Goal: Transaction & Acquisition: Obtain resource

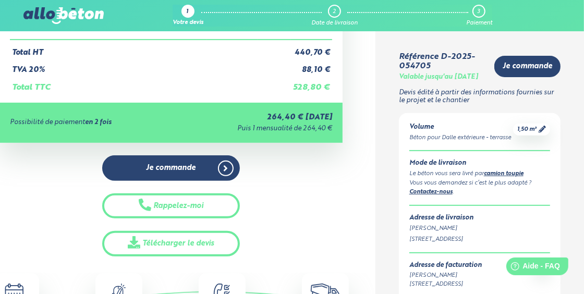
scroll to position [52, 0]
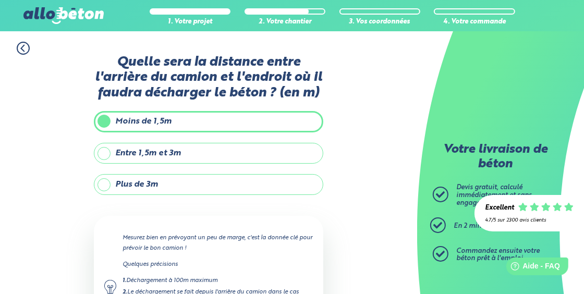
scroll to position [127, 0]
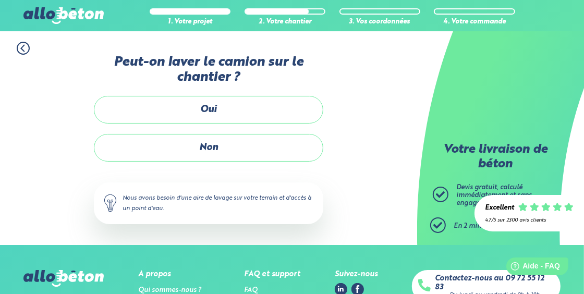
scroll to position [71, 0]
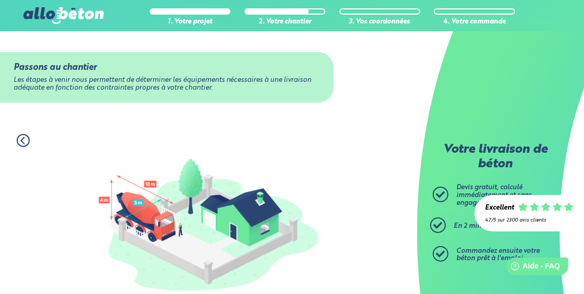
scroll to position [156, 0]
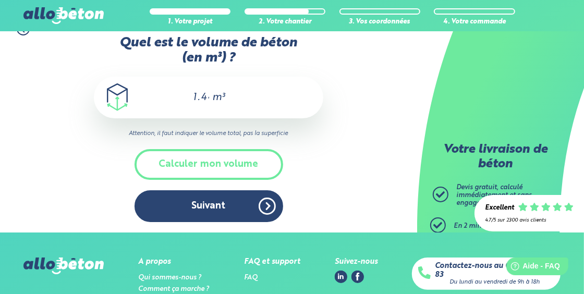
scroll to position [126, 0]
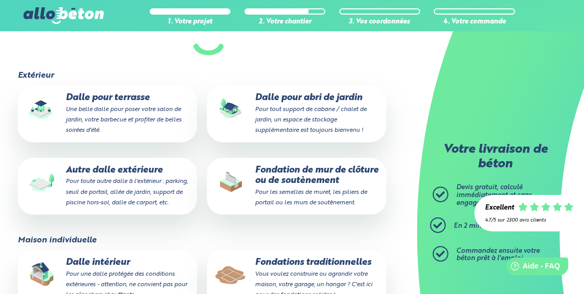
scroll to position [19, 0]
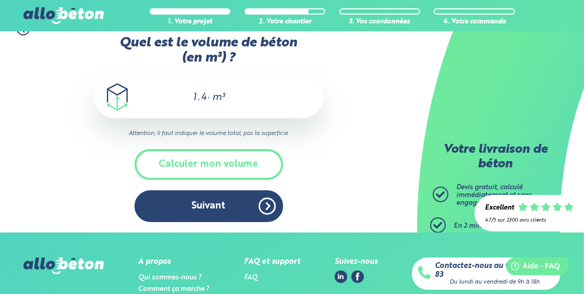
click at [212, 92] on div "1.44 m³" at bounding box center [208, 98] width 229 height 42
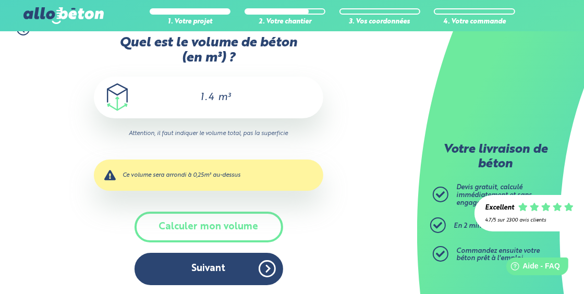
scroll to position [0, 0]
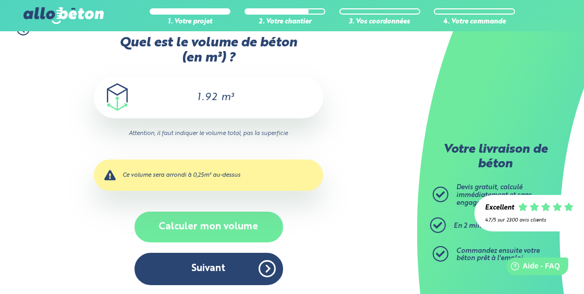
click at [206, 223] on button "Calculer mon volume" at bounding box center [209, 227] width 149 height 31
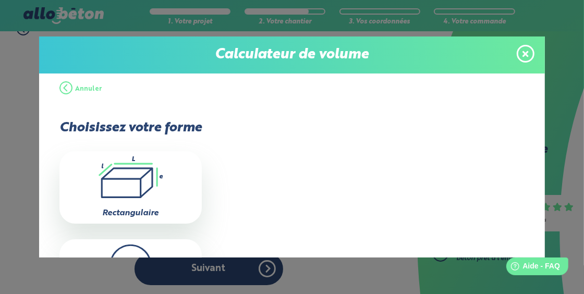
click at [142, 171] on icon ".icon-calc-rectanglea{fill:none;stroke-linecap:round;stroke-width:3px;stroke:#6…" at bounding box center [131, 177] width 132 height 42
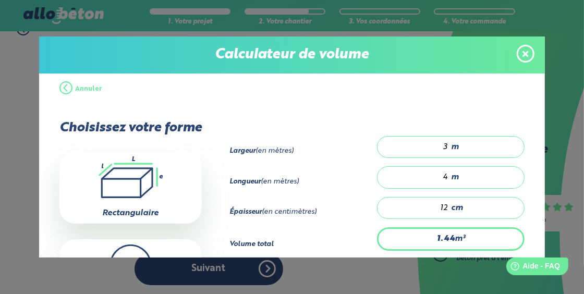
click at [444, 145] on div "3 m" at bounding box center [451, 147] width 148 height 22
type input "14.88"
type input "31"
type input "151.68"
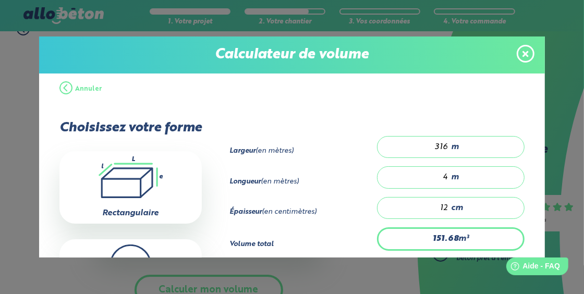
type input "316"
click at [444, 177] on div "4 m" at bounding box center [451, 177] width 148 height 22
type input "0"
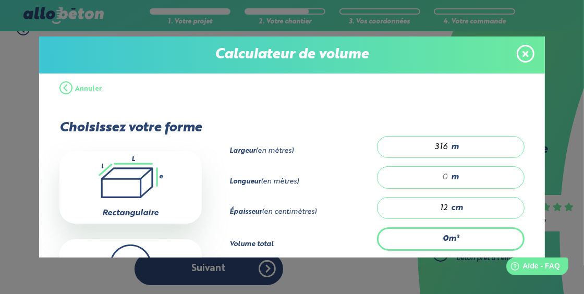
type input "0"
type input "11.376"
type input "0.30"
click at [442, 208] on input "12" at bounding box center [418, 208] width 60 height 10
type input "0.948"
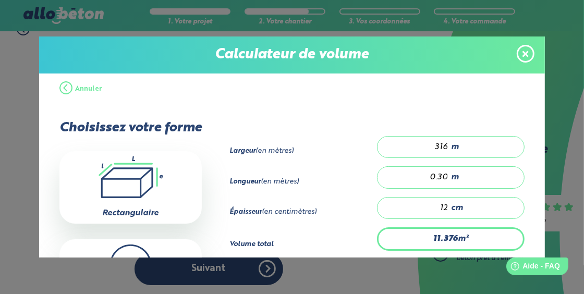
type input "1"
type input "0"
type input "3.792"
type input "4"
type input "37.92"
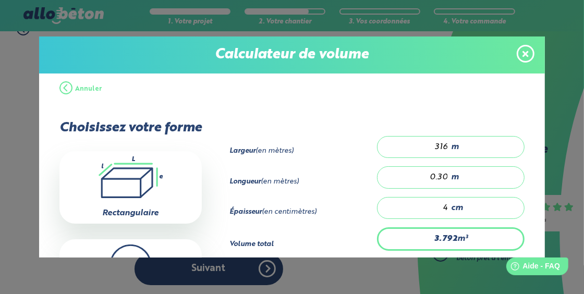
type input "40"
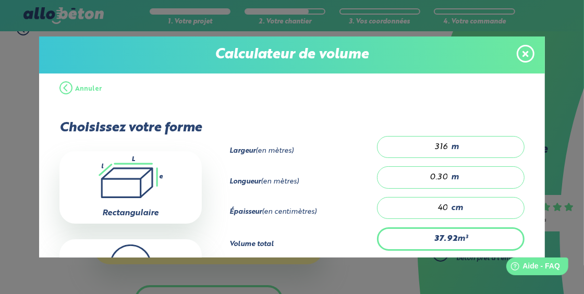
type input "3.792"
type input "4"
type input "0"
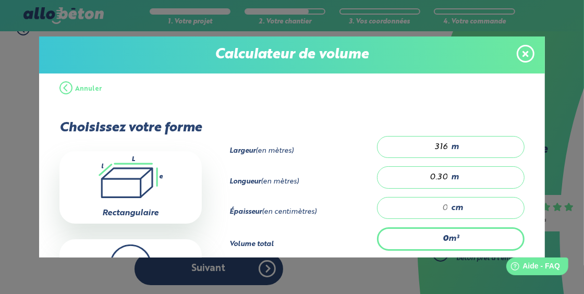
type input "0"
type input "3.792"
type input "4"
type input "37.92"
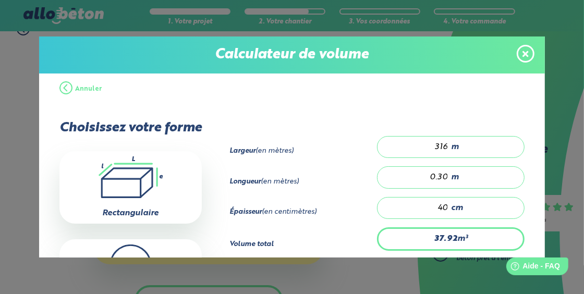
type input "40"
click at [434, 146] on input "316" at bounding box center [418, 147] width 60 height 10
type input "1.92"
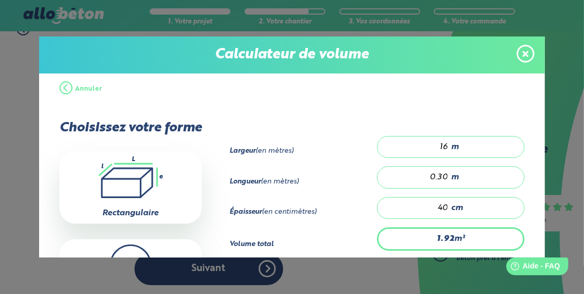
scroll to position [52, 0]
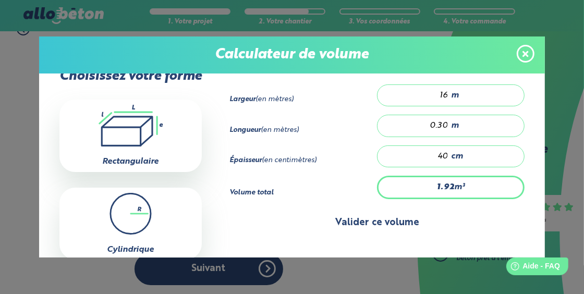
type input "16"
click at [321, 221] on button "Valider ce volume" at bounding box center [376, 223] width 295 height 27
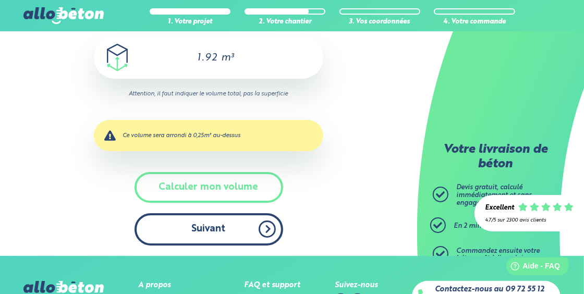
scroll to position [71, 0]
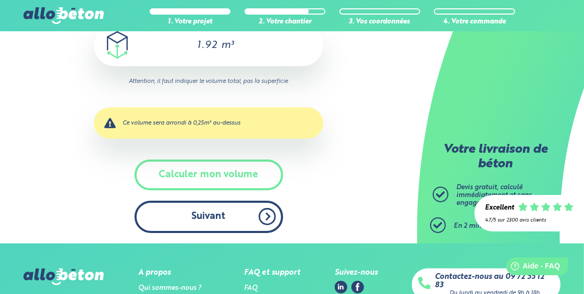
click at [252, 217] on button "Suivant" at bounding box center [209, 217] width 149 height 32
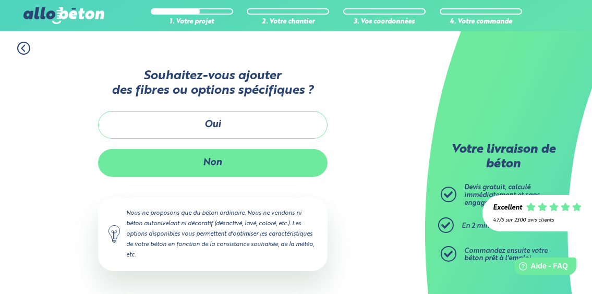
click at [218, 161] on button "Non" at bounding box center [212, 163] width 229 height 28
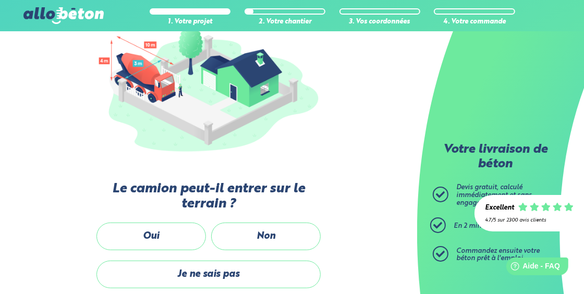
scroll to position [257, 0]
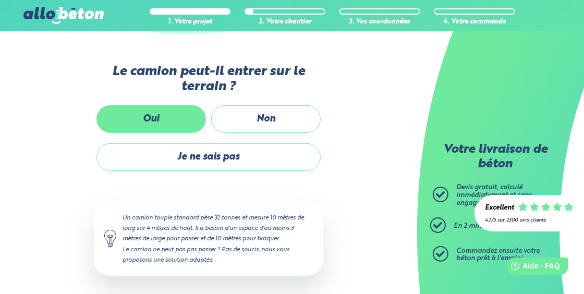
click at [145, 113] on label "Oui" at bounding box center [150, 119] width 109 height 28
click at [0, 0] on input "Oui" at bounding box center [0, 0] width 0 height 0
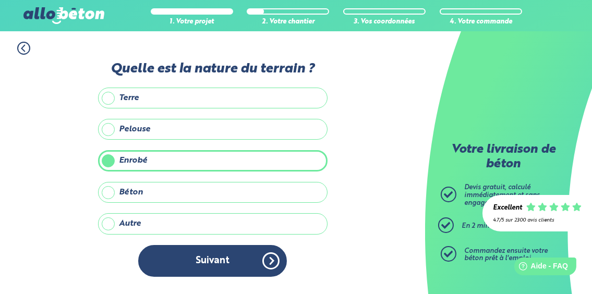
click at [263, 258] on button "Suivant" at bounding box center [212, 261] width 149 height 32
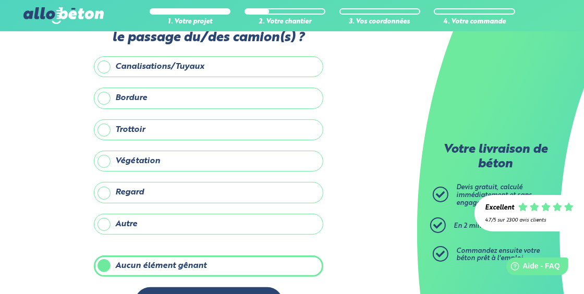
scroll to position [52, 0]
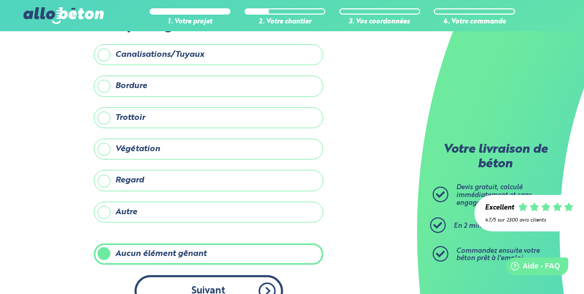
click at [247, 281] on button "Suivant" at bounding box center [209, 291] width 149 height 32
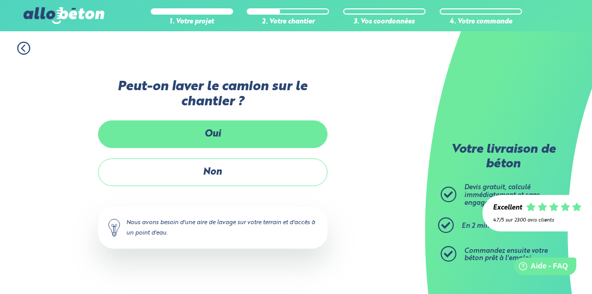
click at [210, 137] on label "Oui" at bounding box center [212, 134] width 229 height 28
click at [0, 0] on input "Oui" at bounding box center [0, 0] width 0 height 0
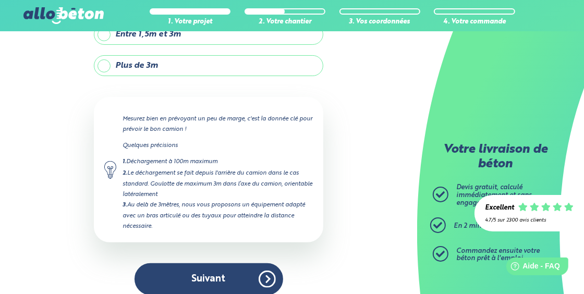
scroll to position [127, 0]
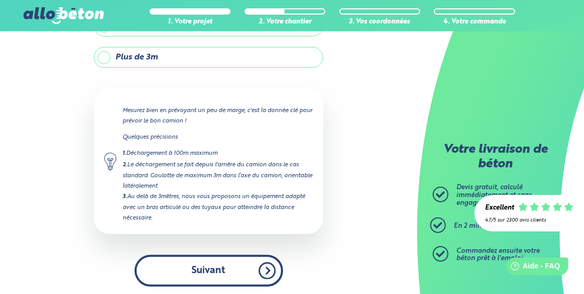
click at [259, 263] on button "Suivant" at bounding box center [209, 271] width 149 height 32
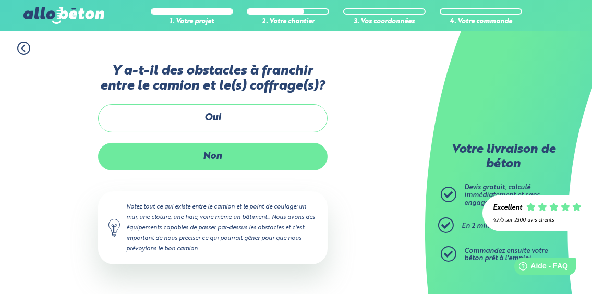
click at [198, 164] on label "Non" at bounding box center [212, 157] width 229 height 28
click at [0, 0] on input "Non" at bounding box center [0, 0] width 0 height 0
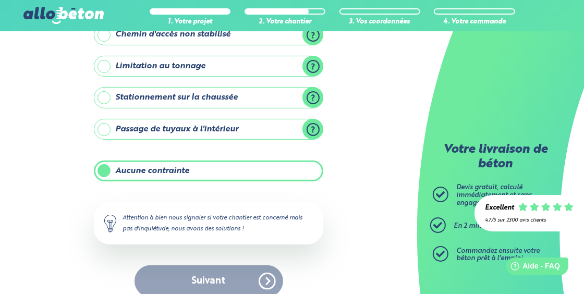
scroll to position [185, 0]
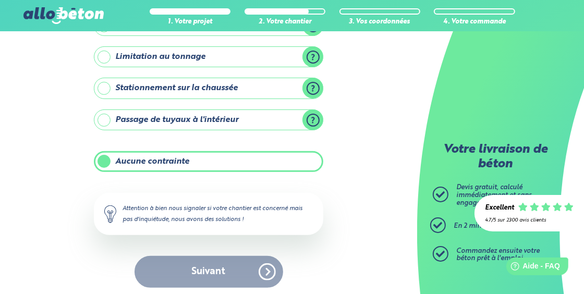
click at [101, 157] on label "Aucune contrainte" at bounding box center [208, 161] width 229 height 21
click at [0, 0] on input "Aucune contrainte" at bounding box center [0, 0] width 0 height 0
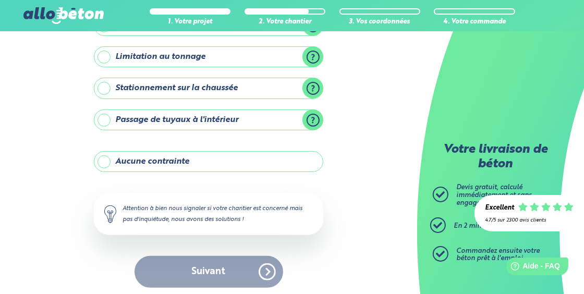
click at [99, 159] on label "Aucune contrainte" at bounding box center [208, 161] width 229 height 21
click at [0, 0] on input "Aucune contrainte" at bounding box center [0, 0] width 0 height 0
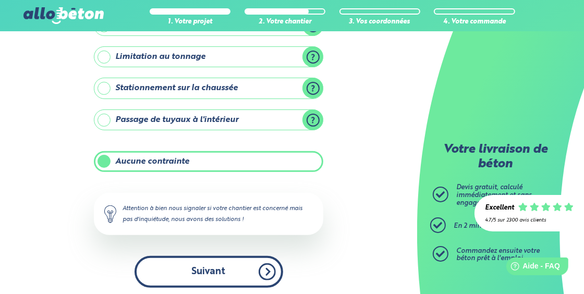
click at [267, 275] on button "Suivant" at bounding box center [209, 272] width 149 height 32
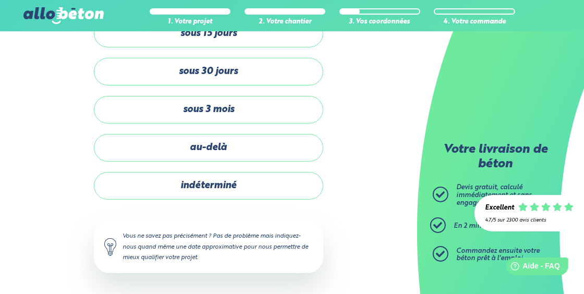
scroll to position [80, 0]
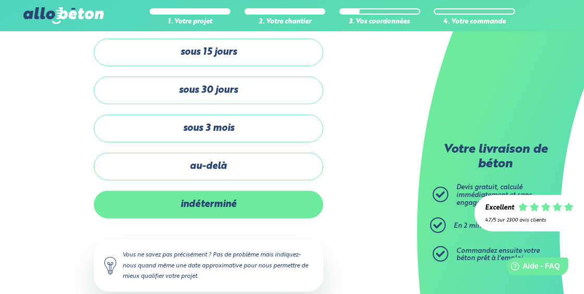
click at [220, 208] on label "indéterminé" at bounding box center [208, 205] width 229 height 28
click at [0, 0] on input "indéterminé" at bounding box center [0, 0] width 0 height 0
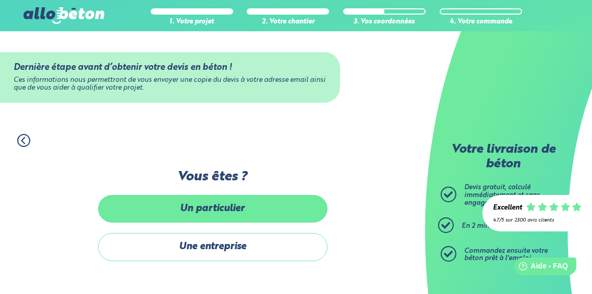
click at [247, 212] on label "Un particulier" at bounding box center [212, 209] width 229 height 28
click at [0, 0] on input "Un particulier" at bounding box center [0, 0] width 0 height 0
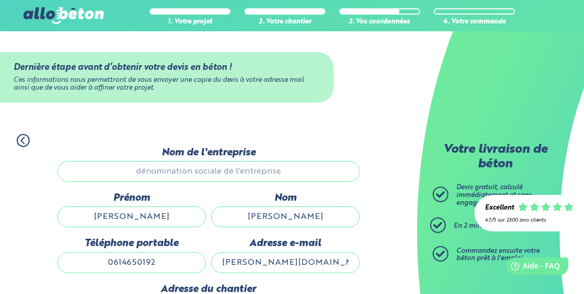
scroll to position [1, 0]
click at [186, 214] on input "MARVIN" at bounding box center [131, 216] width 149 height 21
type input "300 ROUTE DU CHAT ENDORMI"
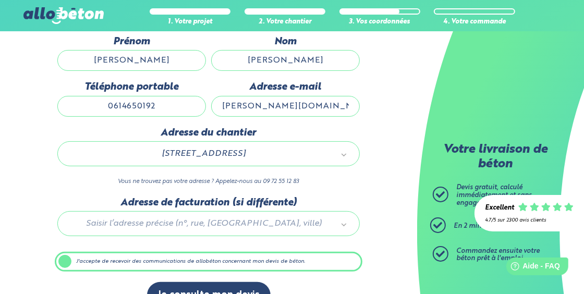
scroll to position [179, 0]
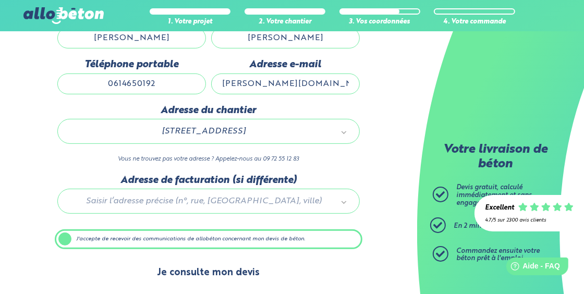
click at [212, 269] on button "Je consulte mon devis" at bounding box center [209, 273] width 124 height 27
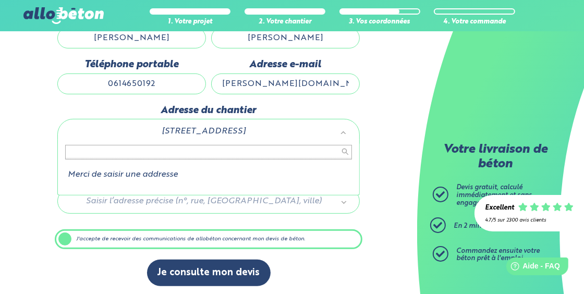
drag, startPoint x: 145, startPoint y: 170, endPoint x: 144, endPoint y: 175, distance: 5.4
click at [145, 173] on li "Merci de saisir une addresse" at bounding box center [208, 174] width 287 height 9
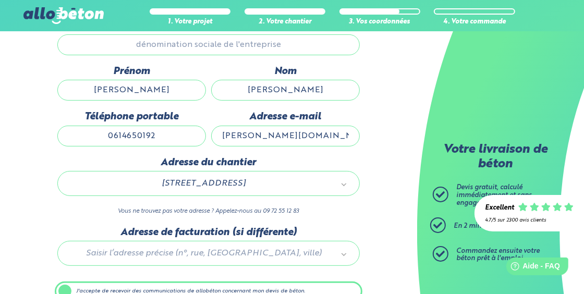
click at [149, 137] on input "0614650192" at bounding box center [131, 136] width 149 height 21
type input "Gonneville-la-Mallet"
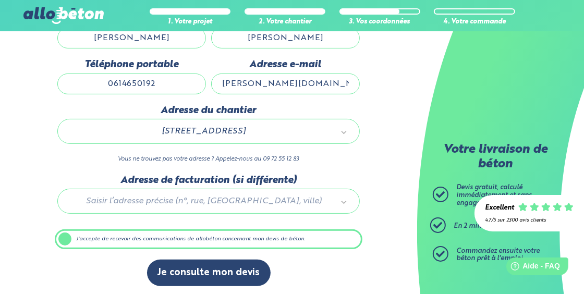
click at [65, 238] on label "J'accepte de recevoir des communications de allobéton concernant mon devis de b…" at bounding box center [209, 239] width 308 height 20
click at [0, 0] on input "J'accepte de recevoir des communications de allobéton concernant mon devis de b…" at bounding box center [0, 0] width 0 height 0
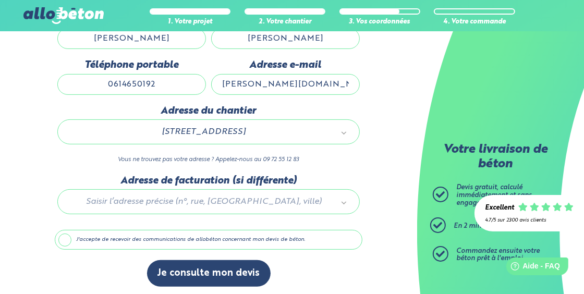
click at [64, 236] on label "J'accepte de recevoir des communications de allobéton concernant mon devis de b…" at bounding box center [209, 240] width 308 height 20
click at [0, 0] on input "J'accepte de recevoir des communications de allobéton concernant mon devis de b…" at bounding box center [0, 0] width 0 height 0
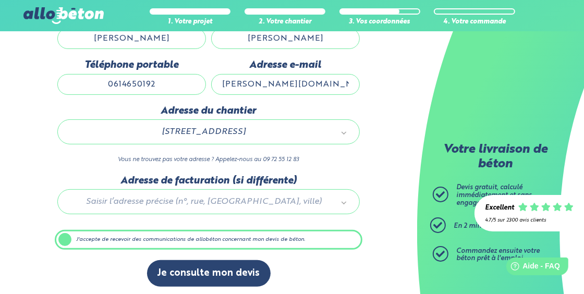
scroll to position [179, 0]
click at [310, 266] on div "Je consulte mon devis" at bounding box center [209, 278] width 308 height 37
click at [387, 169] on div "1. Votre projet 2. Votre chantier 3. Vos coordonnées 4. Votre commande Dernière…" at bounding box center [208, 121] width 417 height 352
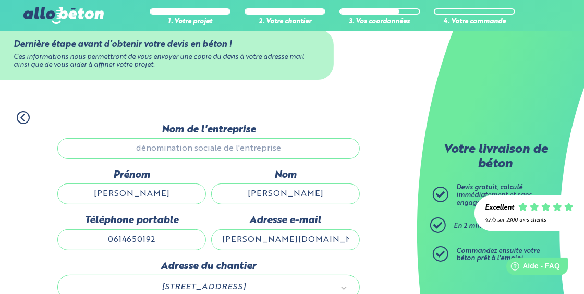
scroll to position [22, 0]
click at [193, 149] on input "Nom de l'entreprise" at bounding box center [208, 149] width 302 height 21
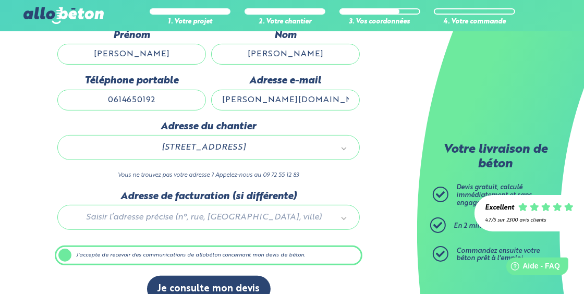
scroll to position [179, 0]
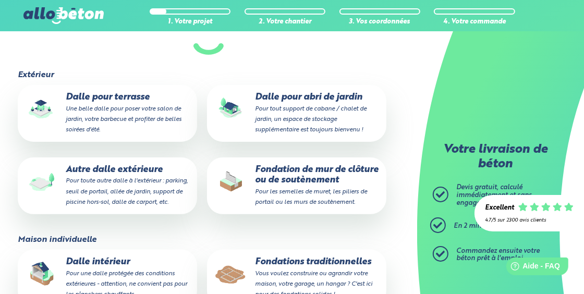
scroll to position [179, 0]
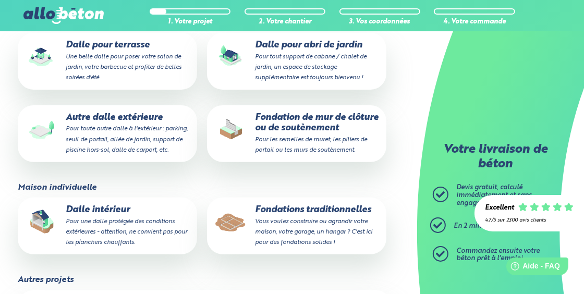
click at [107, 130] on small "Pour toute autre dalle à l'extérieur : parking, seuil de portail, allée de jard…" at bounding box center [127, 139] width 122 height 27
click at [0, 0] on input "Autre dalle extérieure Pour toute autre dalle à l'extérieur : parking, seuil de…" at bounding box center [0, 0] width 0 height 0
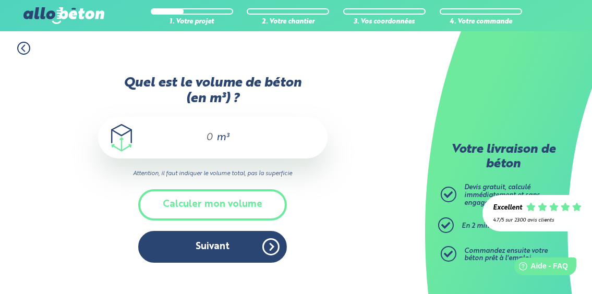
click at [212, 140] on input "Quel est le volume de béton (en m³) ?" at bounding box center [205, 137] width 18 height 13
type input "1.92"
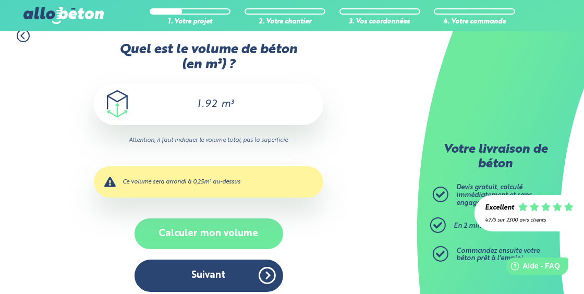
scroll to position [19, 0]
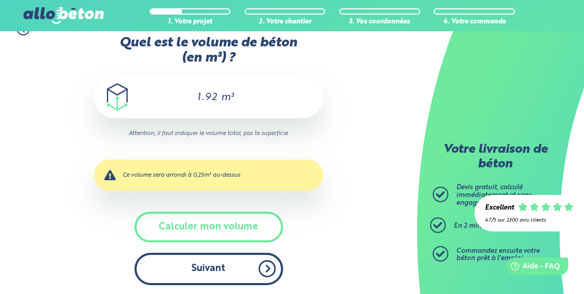
click at [208, 266] on button "Suivant" at bounding box center [209, 269] width 149 height 32
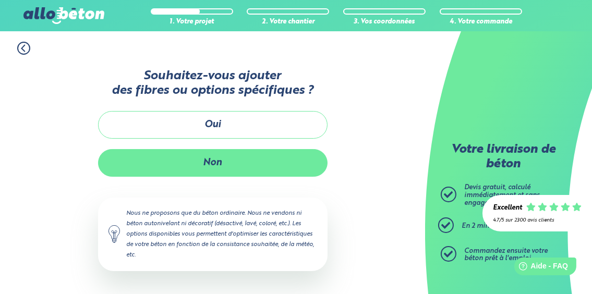
click at [221, 169] on button "Non" at bounding box center [212, 163] width 229 height 28
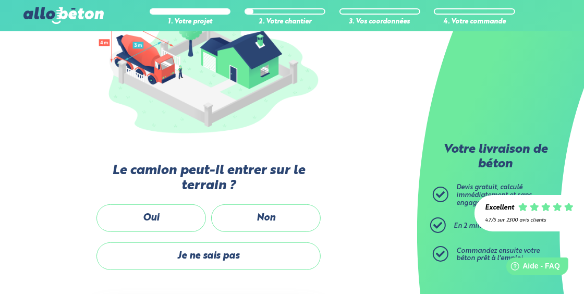
scroll to position [204, 0]
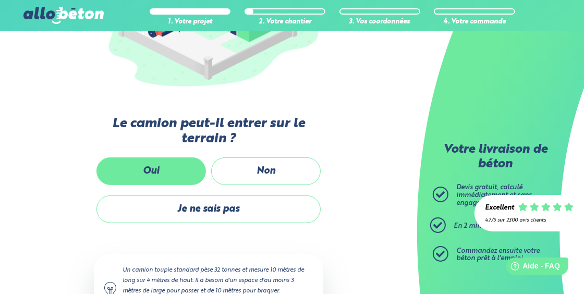
click at [146, 167] on label "Oui" at bounding box center [150, 171] width 109 height 28
click at [0, 0] on input "Oui" at bounding box center [0, 0] width 0 height 0
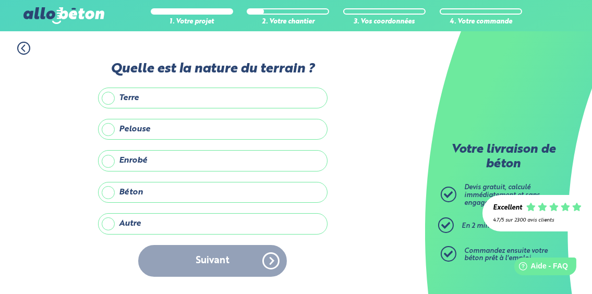
click at [108, 224] on label "Autre" at bounding box center [212, 223] width 229 height 21
click at [0, 0] on input "Autre" at bounding box center [0, 0] width 0 height 0
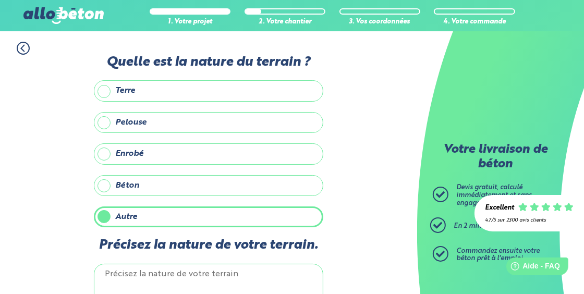
click at [107, 150] on label "Enrobé" at bounding box center [208, 153] width 229 height 21
click at [0, 0] on input "Enrobé" at bounding box center [0, 0] width 0 height 0
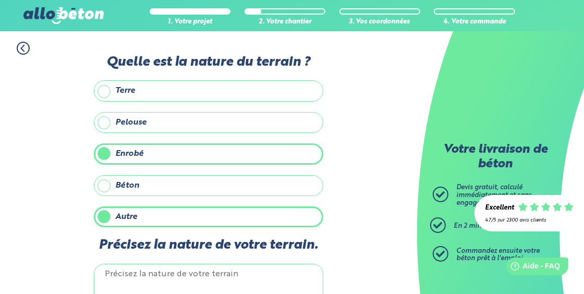
click at [99, 215] on label "Autre" at bounding box center [208, 216] width 229 height 21
click at [0, 0] on input "Autre" at bounding box center [0, 0] width 0 height 0
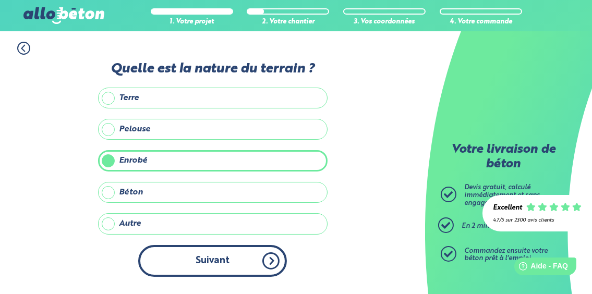
click at [248, 261] on button "Suivant" at bounding box center [212, 261] width 149 height 32
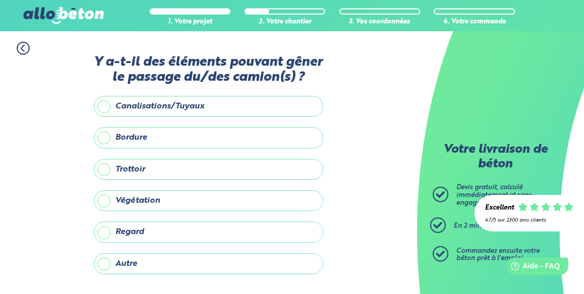
click at [109, 261] on label "Autre" at bounding box center [208, 263] width 229 height 21
click at [0, 0] on input "Autre" at bounding box center [0, 0] width 0 height 0
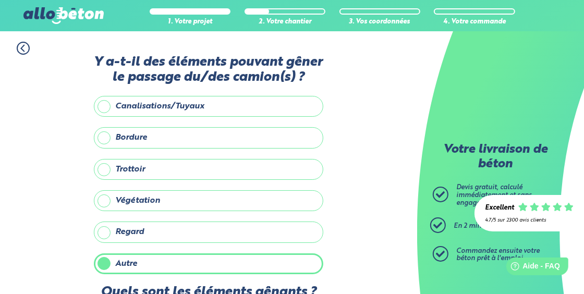
click at [109, 261] on label "Autre" at bounding box center [208, 263] width 229 height 21
click at [0, 0] on input "Autre" at bounding box center [0, 0] width 0 height 0
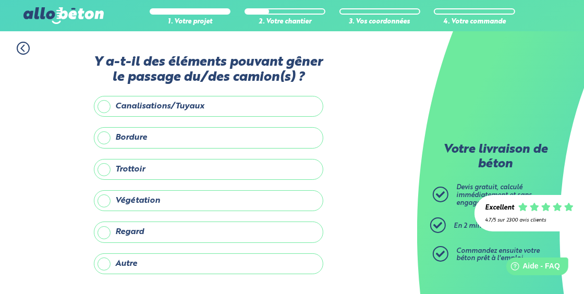
scroll to position [52, 0]
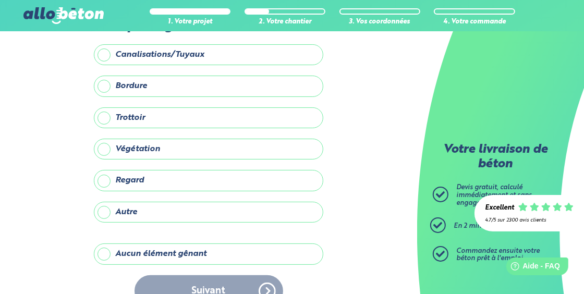
click at [150, 251] on label "Aucun élément gênant" at bounding box center [208, 254] width 229 height 21
click at [0, 0] on input "Aucun élément gênant" at bounding box center [0, 0] width 0 height 0
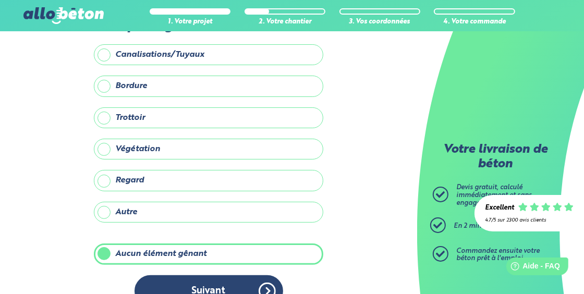
click at [233, 286] on button "Suivant" at bounding box center [209, 291] width 149 height 32
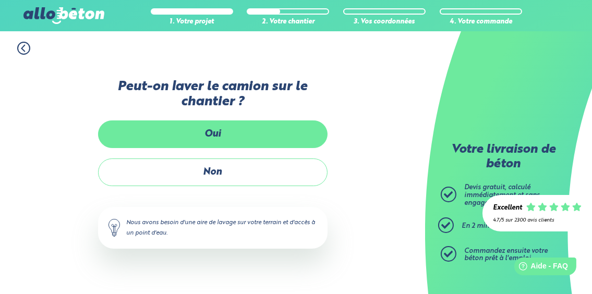
click at [209, 138] on label "Oui" at bounding box center [212, 134] width 229 height 28
click at [0, 0] on input "Oui" at bounding box center [0, 0] width 0 height 0
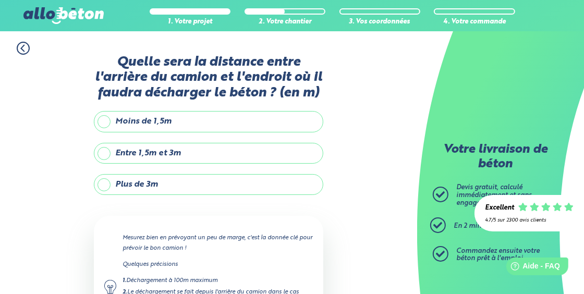
click at [108, 180] on label "Plus de 3m" at bounding box center [208, 184] width 229 height 21
click at [0, 0] on input "Plus de 3m" at bounding box center [0, 0] width 0 height 0
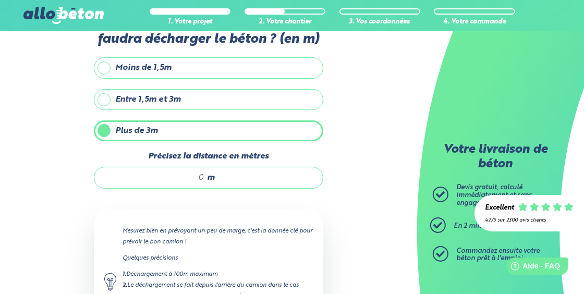
scroll to position [104, 0]
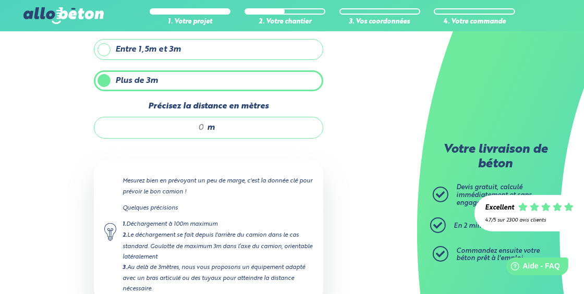
click at [202, 129] on input "Précisez la distance en mètres" at bounding box center [155, 128] width 100 height 10
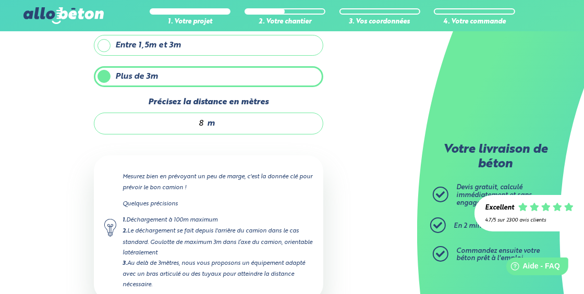
scroll to position [174, 0]
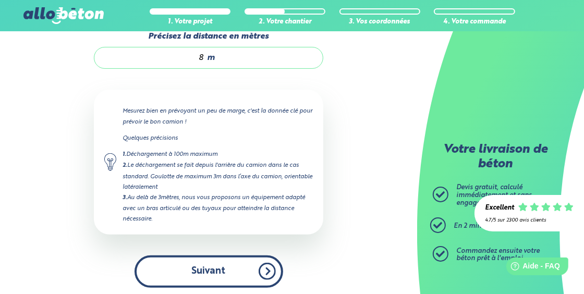
type input "8"
click at [266, 268] on button "Suivant" at bounding box center [209, 271] width 149 height 32
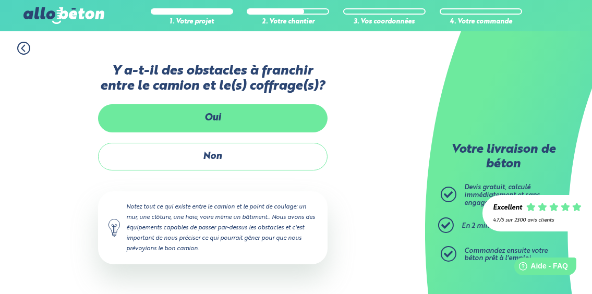
click at [202, 126] on label "Oui" at bounding box center [212, 118] width 229 height 28
click at [0, 0] on input "Oui" at bounding box center [0, 0] width 0 height 0
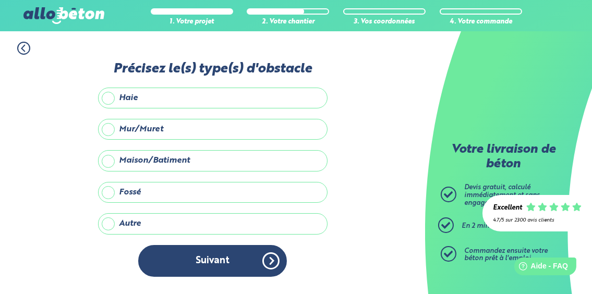
click at [106, 97] on label "Haie" at bounding box center [212, 98] width 229 height 21
click at [0, 0] on input "Haie" at bounding box center [0, 0] width 0 height 0
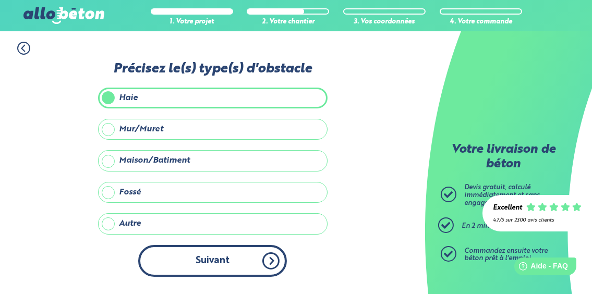
click at [269, 259] on button "Suivant" at bounding box center [212, 261] width 149 height 32
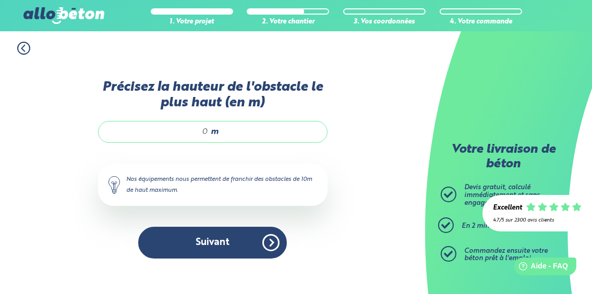
drag, startPoint x: 20, startPoint y: 56, endPoint x: 21, endPoint y: 45, distance: 11.1
click at [21, 45] on div "1. Votre projet 2. Votre chantier 3. Vos coordonnées 4. Votre commande Précisez…" at bounding box center [212, 162] width 425 height 263
click at [21, 45] on icon at bounding box center [23, 48] width 13 height 13
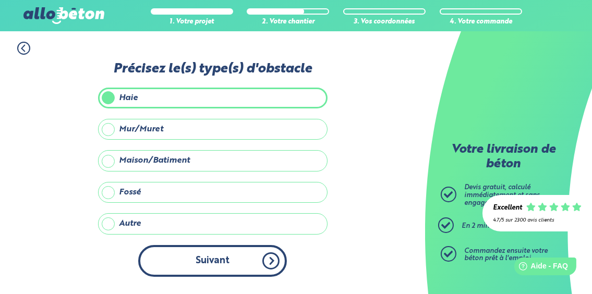
click at [255, 262] on button "Suivant" at bounding box center [212, 261] width 149 height 32
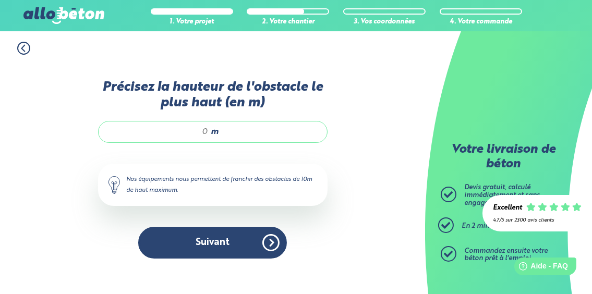
click at [205, 131] on input "Précisez la hauteur de l'obstacle le plus haut (en m)" at bounding box center [159, 132] width 100 height 10
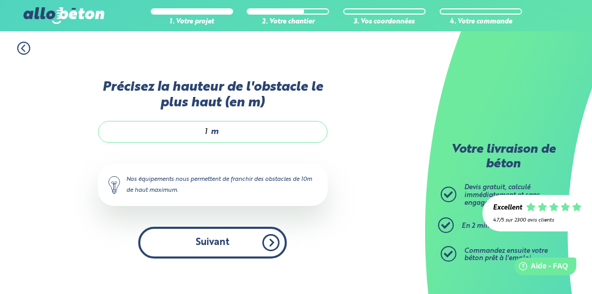
type input "1"
click at [269, 242] on button "Suivant" at bounding box center [212, 243] width 149 height 32
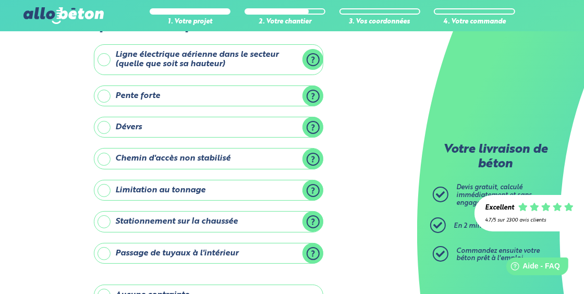
scroll to position [104, 0]
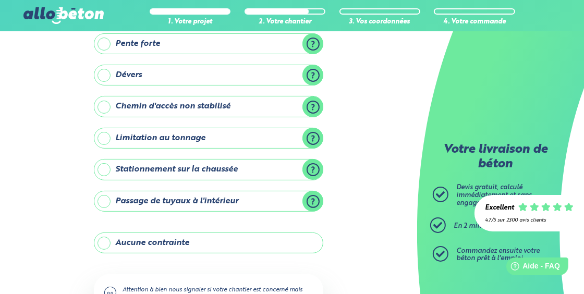
click at [107, 239] on label "Aucune contrainte" at bounding box center [208, 243] width 229 height 21
click at [0, 0] on input "Aucune contrainte" at bounding box center [0, 0] width 0 height 0
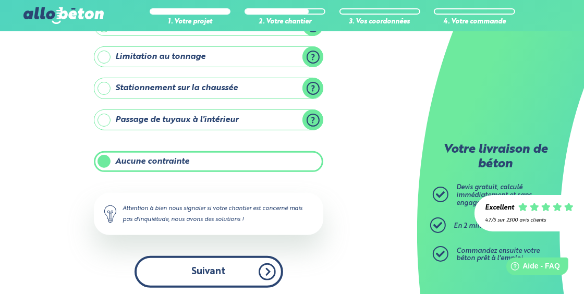
click at [260, 267] on button "Suivant" at bounding box center [209, 272] width 149 height 32
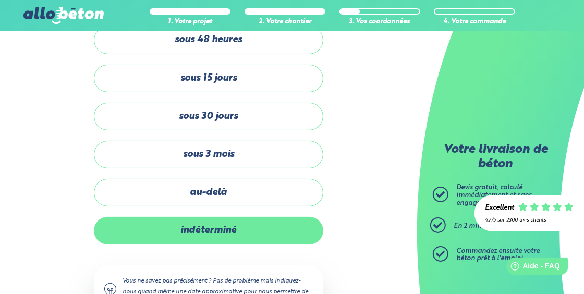
scroll to position [96, 0]
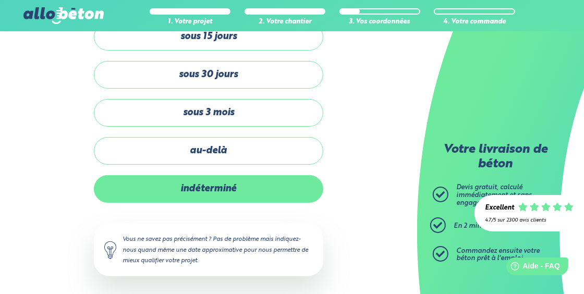
click at [206, 184] on label "indéterminé" at bounding box center [208, 189] width 229 height 28
click at [0, 0] on input "indéterminé" at bounding box center [0, 0] width 0 height 0
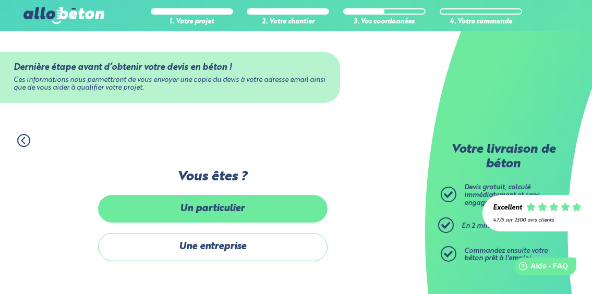
click at [209, 207] on label "Un particulier" at bounding box center [212, 209] width 229 height 28
click at [0, 0] on input "Un particulier" at bounding box center [0, 0] width 0 height 0
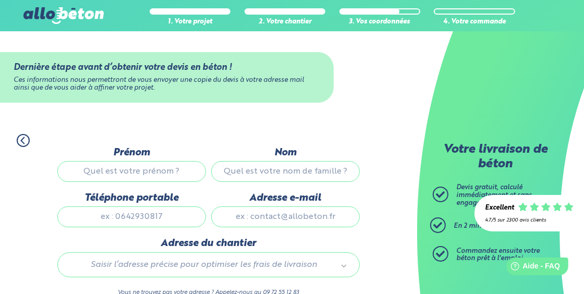
click at [161, 171] on input "Prénom" at bounding box center [131, 171] width 149 height 21
type input "MARVIN"
type input "Marie"
type input "0614650192"
type input "marvinmarie15@gmail.com"
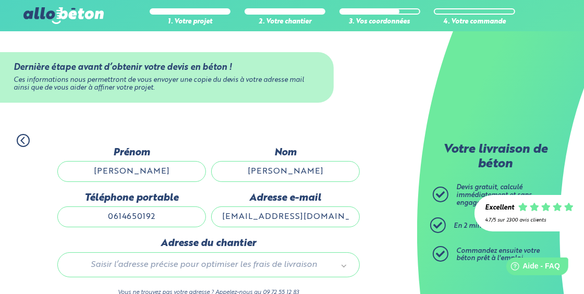
type input "300 ROUTE DU CHAT ENDORMI"
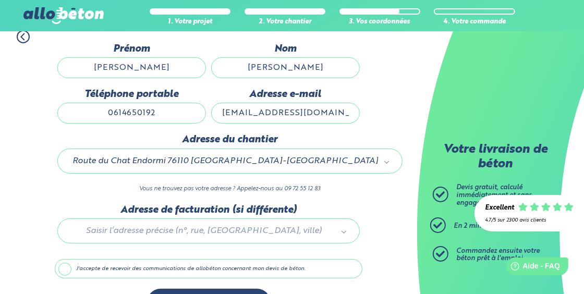
scroll to position [133, 0]
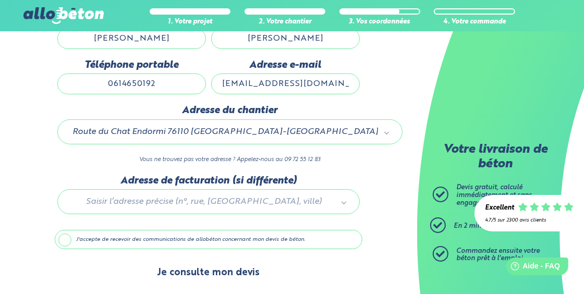
click at [214, 267] on button "Je consulte mon devis" at bounding box center [209, 273] width 124 height 27
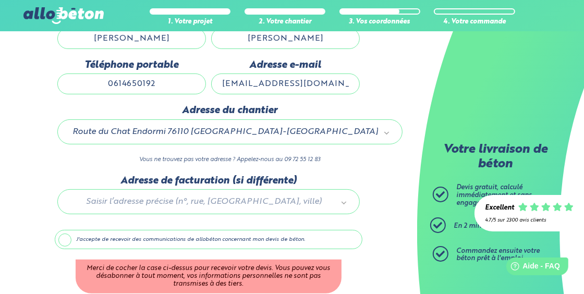
click at [61, 230] on label "J'accepte de recevoir des communications de allobéton concernant mon devis de b…" at bounding box center [209, 240] width 308 height 20
click at [0, 0] on input "J'accepte de recevoir des communications de allobéton concernant mon devis de b…" at bounding box center [0, 0] width 0 height 0
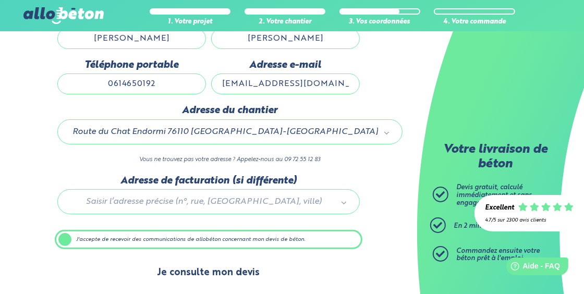
click at [189, 260] on button "Je consulte mon devis" at bounding box center [209, 273] width 124 height 27
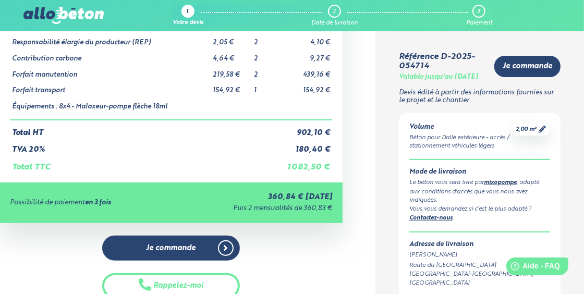
scroll to position [104, 0]
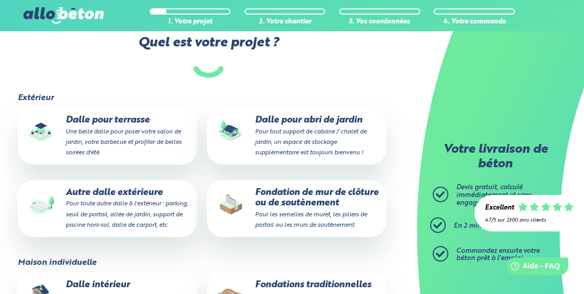
click at [109, 204] on small "Pour toute autre dalle à l'extérieur : parking, seuil de portail, allée de jard…" at bounding box center [127, 214] width 122 height 27
click at [0, 0] on input "Autre dalle extérieure Pour toute autre dalle à l'extérieur : parking, seuil de…" at bounding box center [0, 0] width 0 height 0
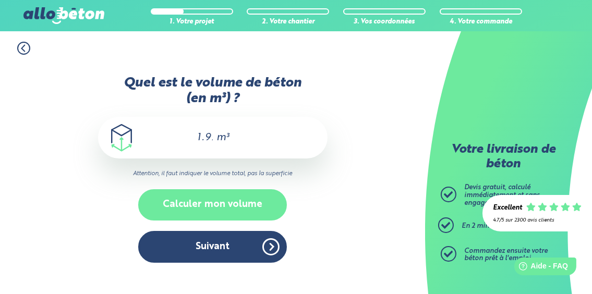
click at [199, 203] on button "Calculer mon volume" at bounding box center [212, 204] width 149 height 31
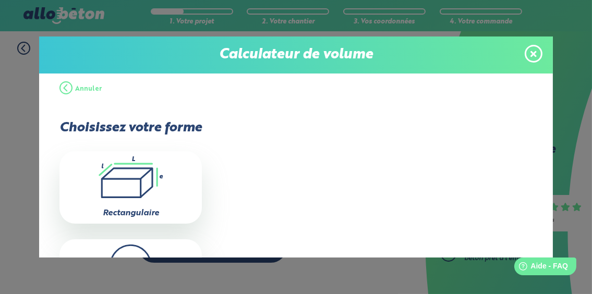
click at [538, 57] on span at bounding box center [534, 54] width 18 height 18
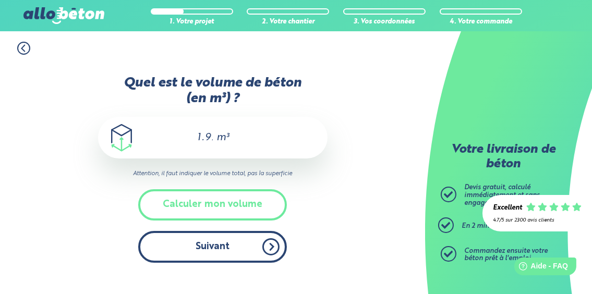
click at [223, 259] on button "Suivant" at bounding box center [212, 247] width 149 height 32
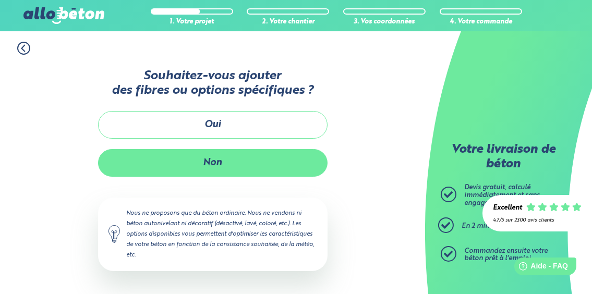
click at [204, 161] on button "Non" at bounding box center [212, 163] width 229 height 28
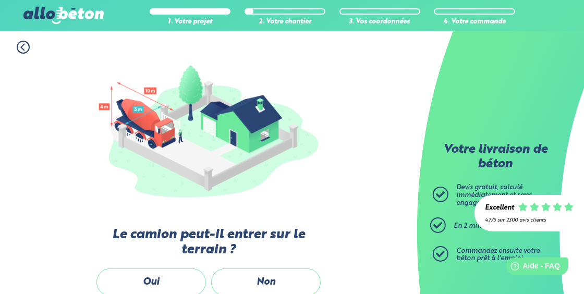
scroll to position [257, 0]
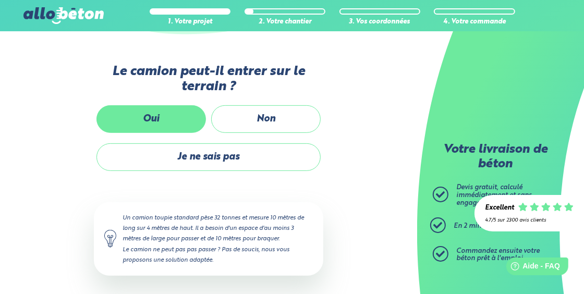
click at [147, 120] on label "Oui" at bounding box center [150, 119] width 109 height 28
click at [0, 0] on input "Oui" at bounding box center [0, 0] width 0 height 0
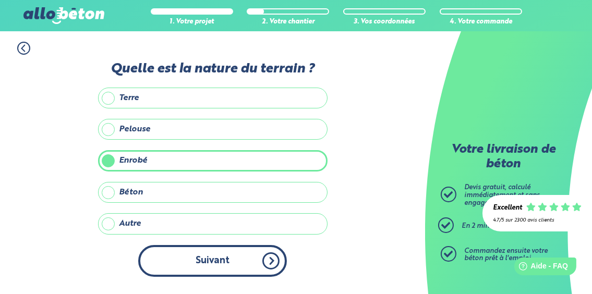
click at [242, 260] on button "Suivant" at bounding box center [212, 261] width 149 height 32
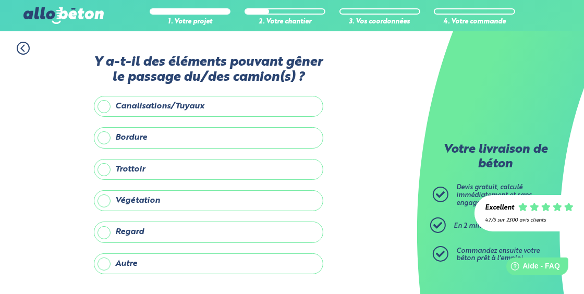
scroll to position [52, 0]
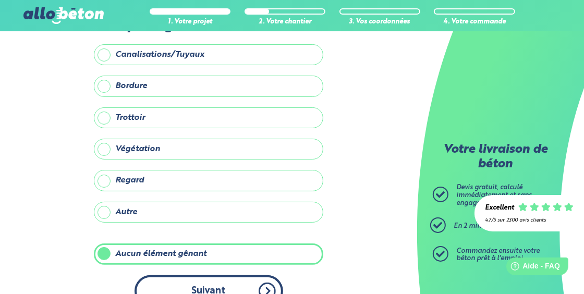
click at [256, 283] on button "Suivant" at bounding box center [209, 291] width 149 height 32
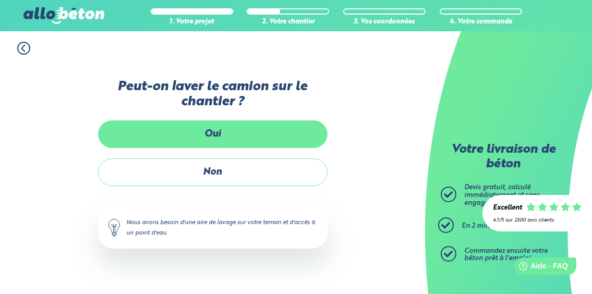
click at [197, 142] on label "Oui" at bounding box center [212, 134] width 229 height 28
click at [0, 0] on input "Oui" at bounding box center [0, 0] width 0 height 0
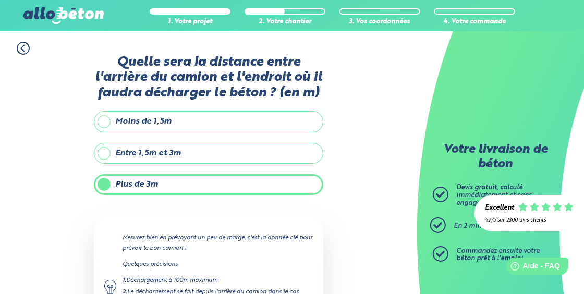
click at [107, 118] on label "Moins de 1,5m" at bounding box center [208, 121] width 229 height 21
click at [0, 0] on input "Moins de 1,5m" at bounding box center [0, 0] width 0 height 0
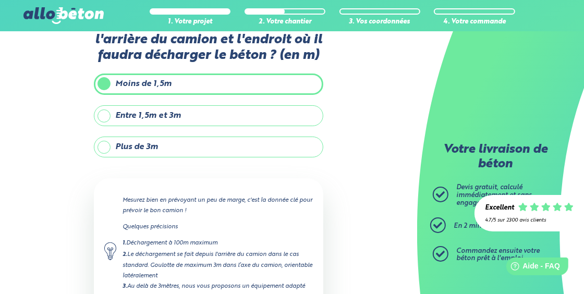
scroll to position [75, 0]
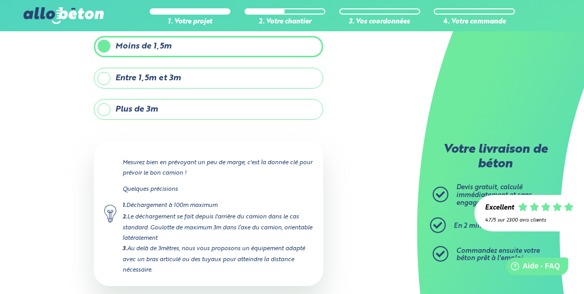
click at [104, 79] on label "Entre 1,5m et 3m" at bounding box center [208, 78] width 229 height 21
click at [0, 0] on input "Entre 1,5m et 3m" at bounding box center [0, 0] width 0 height 0
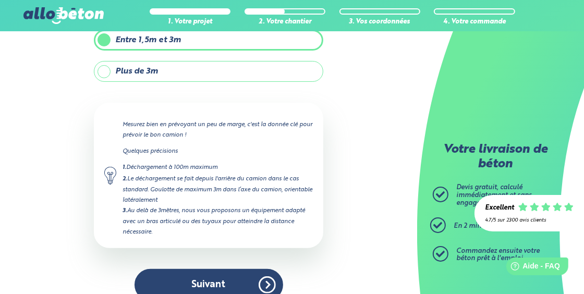
scroll to position [127, 0]
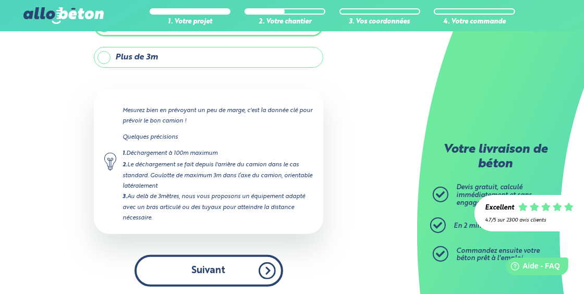
click at [266, 269] on button "Suivant" at bounding box center [209, 271] width 149 height 32
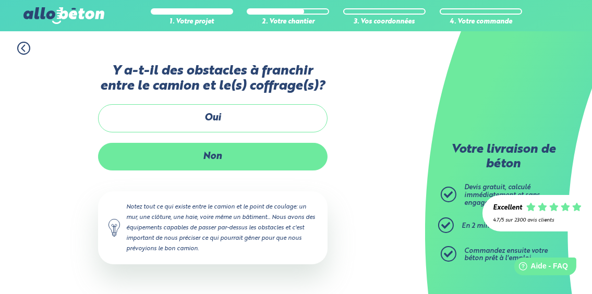
click at [211, 154] on label "Non" at bounding box center [212, 157] width 229 height 28
click at [0, 0] on input "Non" at bounding box center [0, 0] width 0 height 0
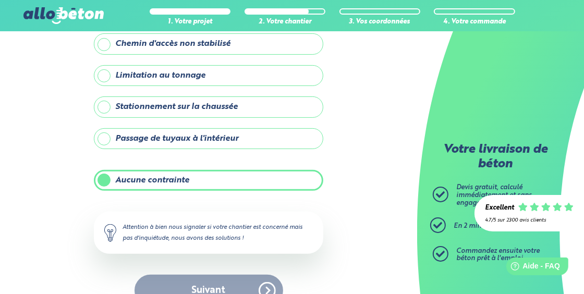
scroll to position [185, 0]
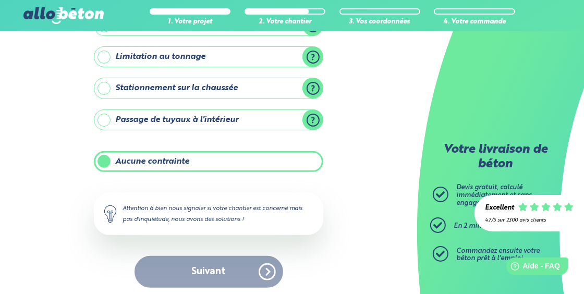
click at [265, 268] on div "Suivant" at bounding box center [208, 272] width 229 height 32
click at [101, 157] on label "Aucune contrainte" at bounding box center [208, 161] width 229 height 21
click at [0, 0] on input "Aucune contrainte" at bounding box center [0, 0] width 0 height 0
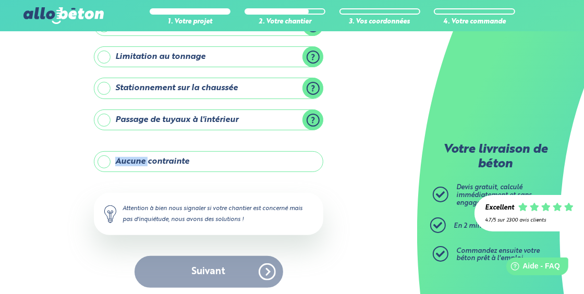
click at [101, 157] on label "Aucune contrainte" at bounding box center [208, 161] width 229 height 21
click at [0, 0] on input "Aucune contrainte" at bounding box center [0, 0] width 0 height 0
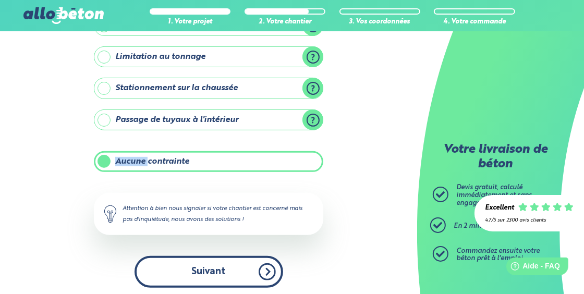
click at [271, 263] on button "Suivant" at bounding box center [209, 272] width 149 height 32
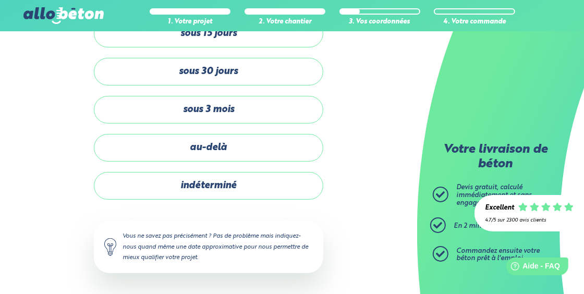
scroll to position [80, 0]
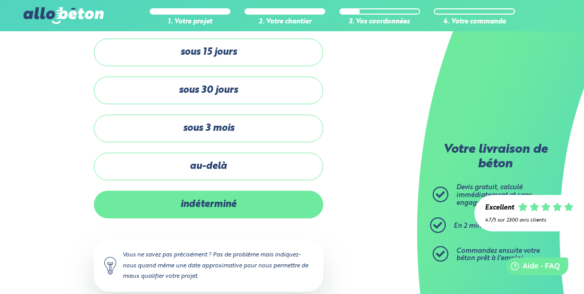
click at [210, 201] on label "indéterminé" at bounding box center [208, 205] width 229 height 28
click at [0, 0] on input "indéterminé" at bounding box center [0, 0] width 0 height 0
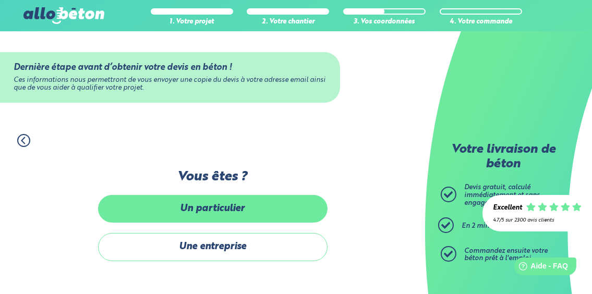
click at [203, 210] on label "Un particulier" at bounding box center [212, 209] width 229 height 28
click at [0, 0] on input "Un particulier" at bounding box center [0, 0] width 0 height 0
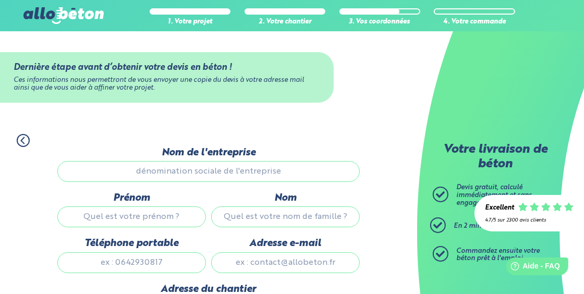
click at [152, 225] on input "Prénom" at bounding box center [131, 216] width 149 height 21
type input "MARVIN"
type input "Marie"
type input "0614650192"
type input "marvinmarie15@gmail.com"
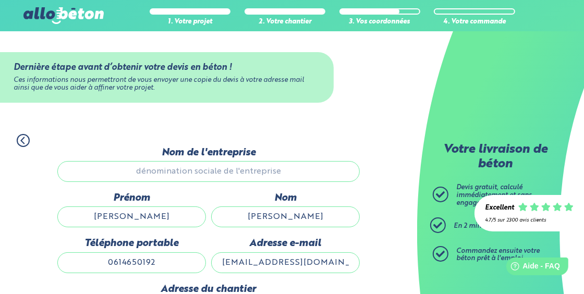
type input "300 ROUTE DU CHAT ENDORMI"
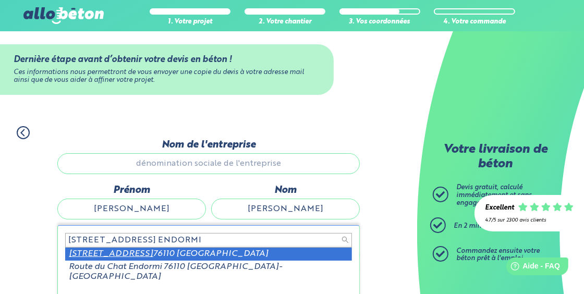
scroll to position [156, 0]
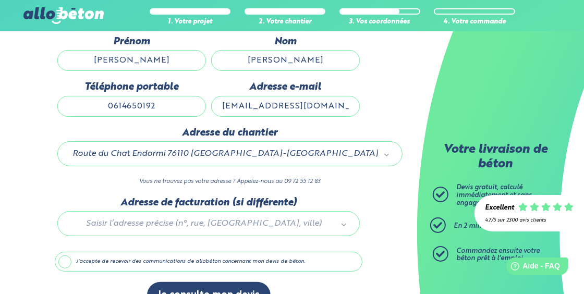
click at [69, 258] on label "J'accepte de recevoir des communications de allobéton concernant mon devis de b…" at bounding box center [209, 262] width 308 height 20
click at [0, 0] on input "J'accepte de recevoir des communications de allobéton concernant mon devis de b…" at bounding box center [0, 0] width 0 height 0
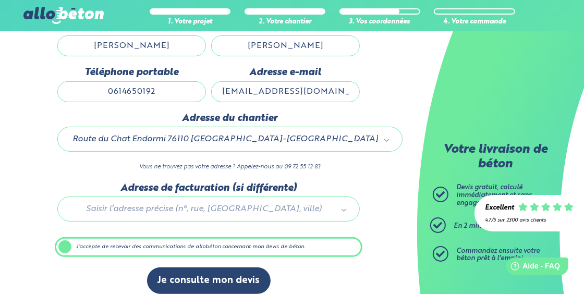
scroll to position [179, 0]
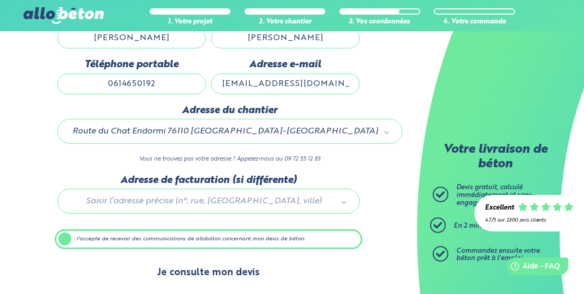
click at [185, 271] on button "Je consulte mon devis" at bounding box center [209, 273] width 124 height 27
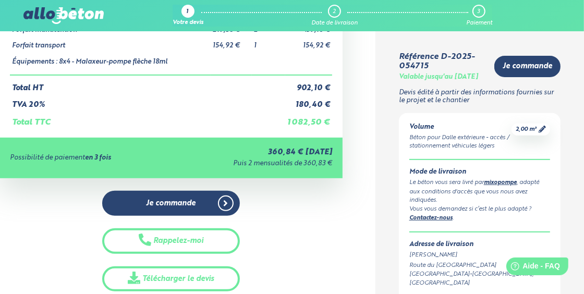
scroll to position [260, 0]
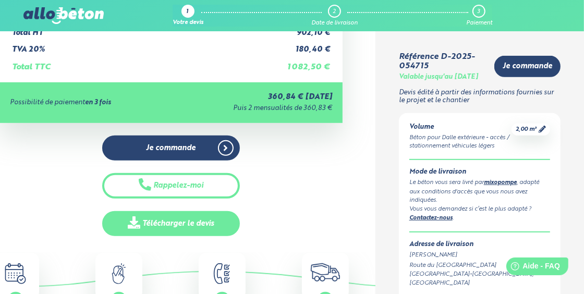
click at [177, 221] on link "Télécharger le devis" at bounding box center [170, 224] width 137 height 26
